Goal: Check status: Check status

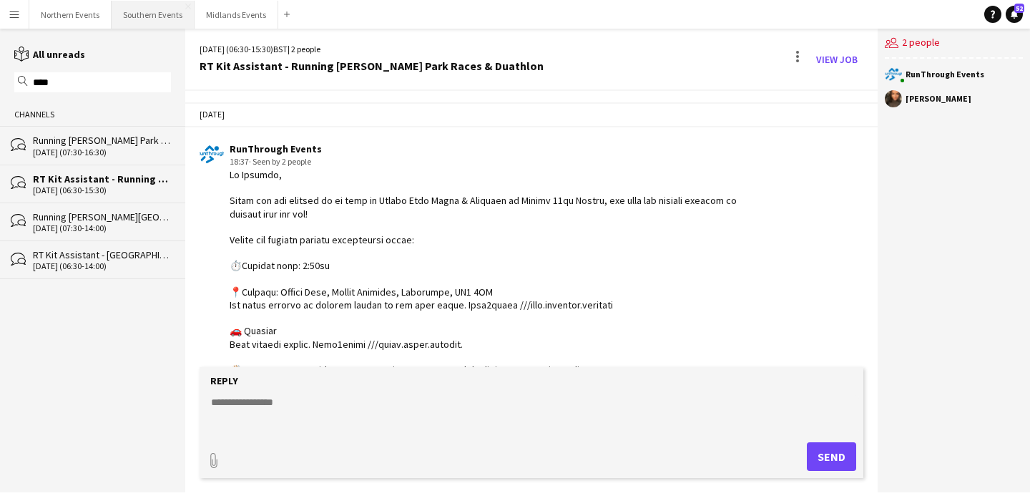
scroll to position [1687, 0]
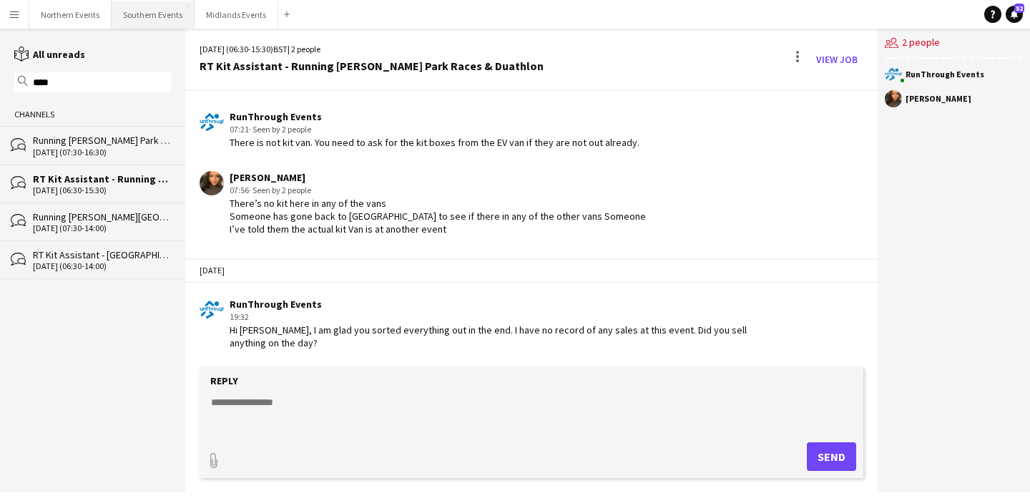
click at [152, 14] on button "Southern Events Close" at bounding box center [153, 15] width 83 height 28
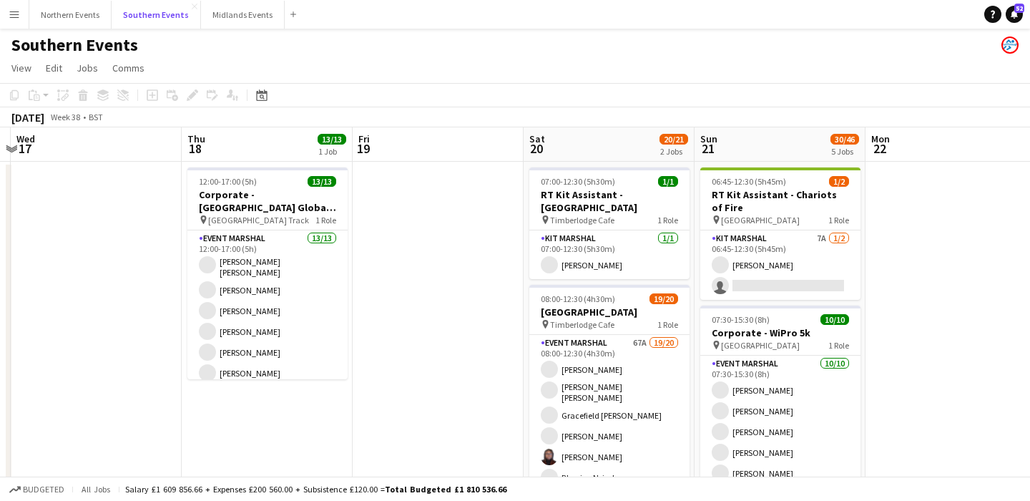
scroll to position [0, 677]
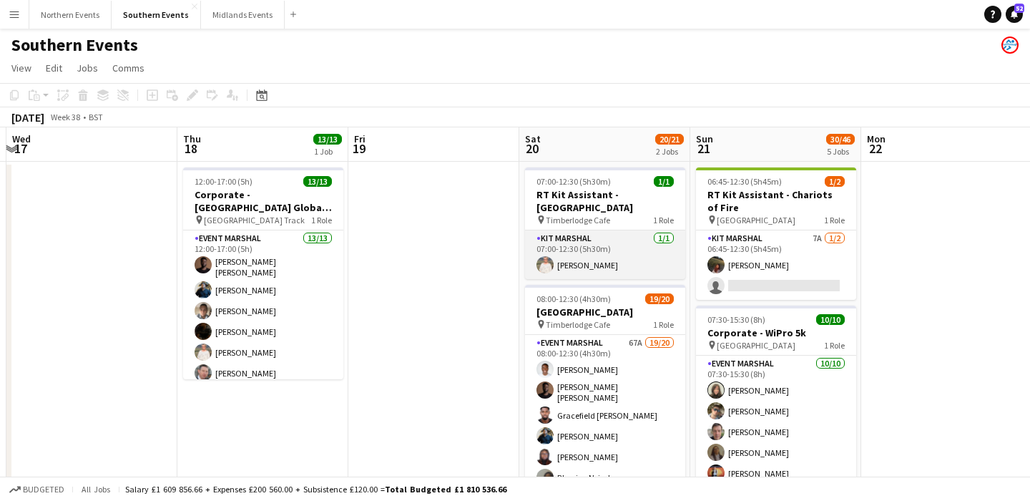
click at [606, 262] on app-card-role "Kit Marshal [DATE] 07:00-12:30 (5h30m) [PERSON_NAME]" at bounding box center [605, 254] width 160 height 49
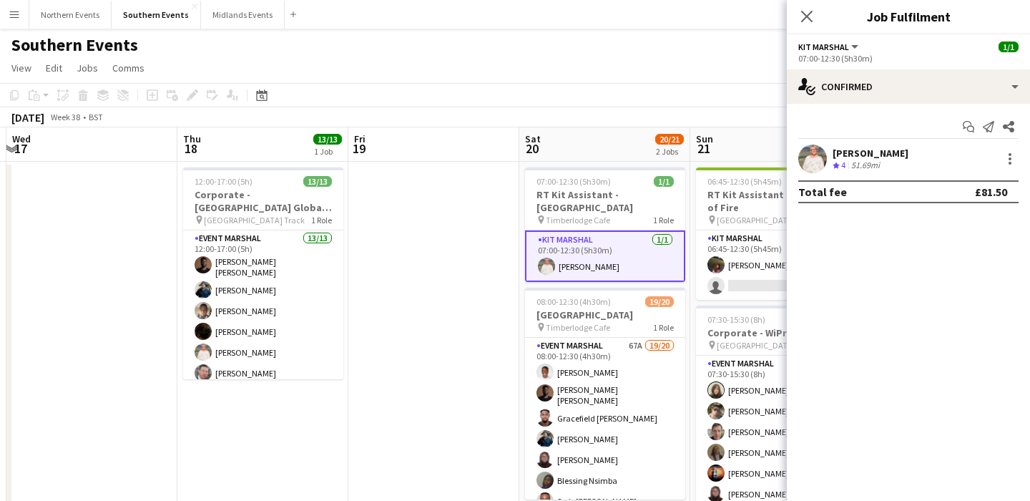
drag, startPoint x: 927, startPoint y: 154, endPoint x: 808, endPoint y: 157, distance: 118.8
click at [808, 157] on div "[PERSON_NAME] Crew rating 4 51.69mi" at bounding box center [908, 158] width 243 height 29
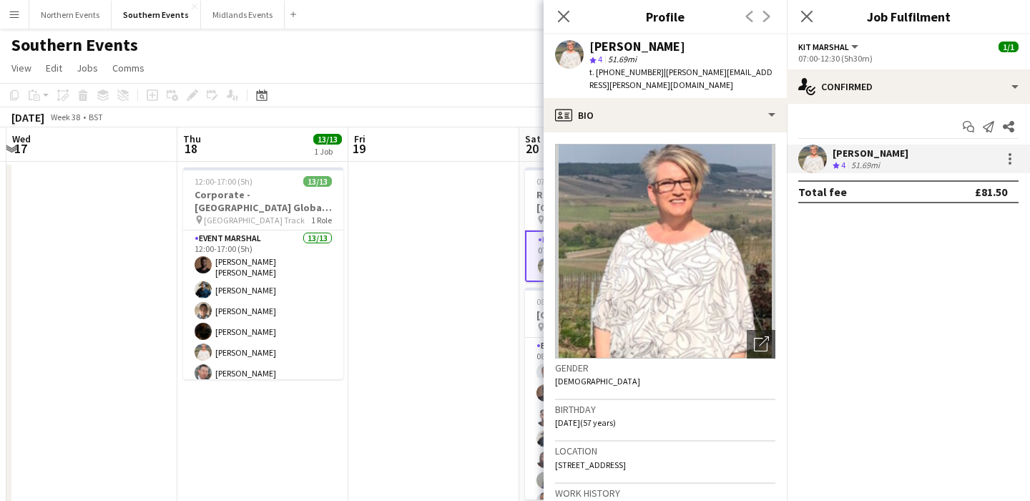
copy div "[PERSON_NAME]"
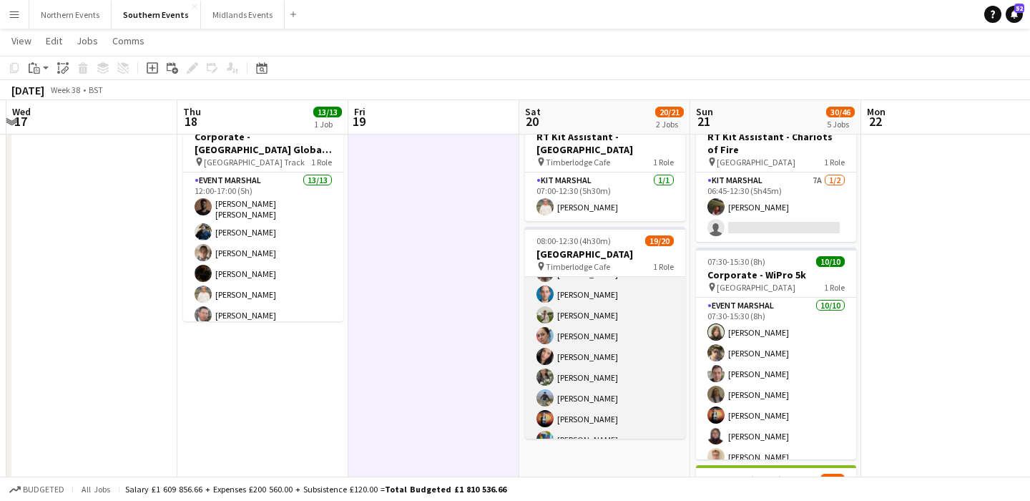
scroll to position [281, 0]
